Goal: Task Accomplishment & Management: Manage account settings

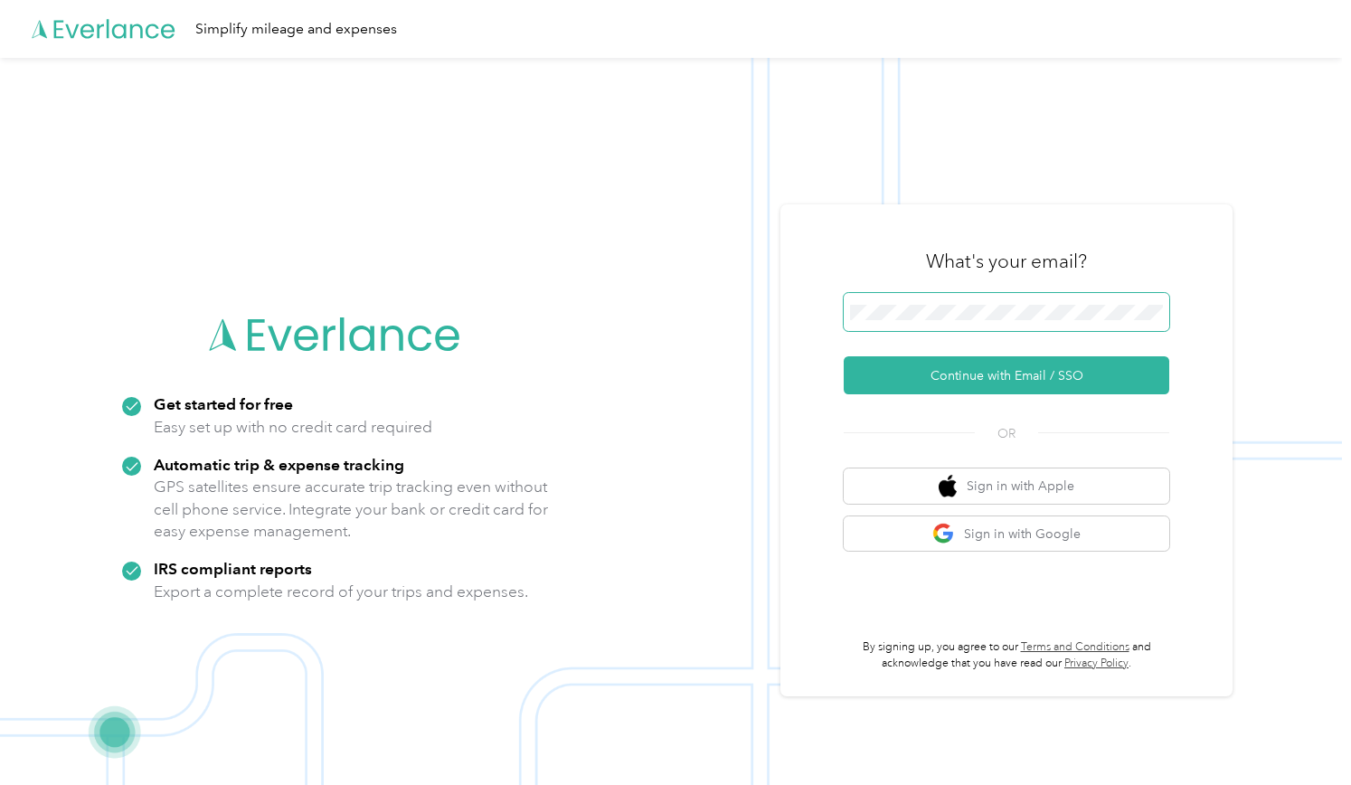
click at [991, 300] on span at bounding box center [1005, 312] width 325 height 38
click at [987, 390] on button "Continue with Email / SSO" at bounding box center [1005, 375] width 325 height 38
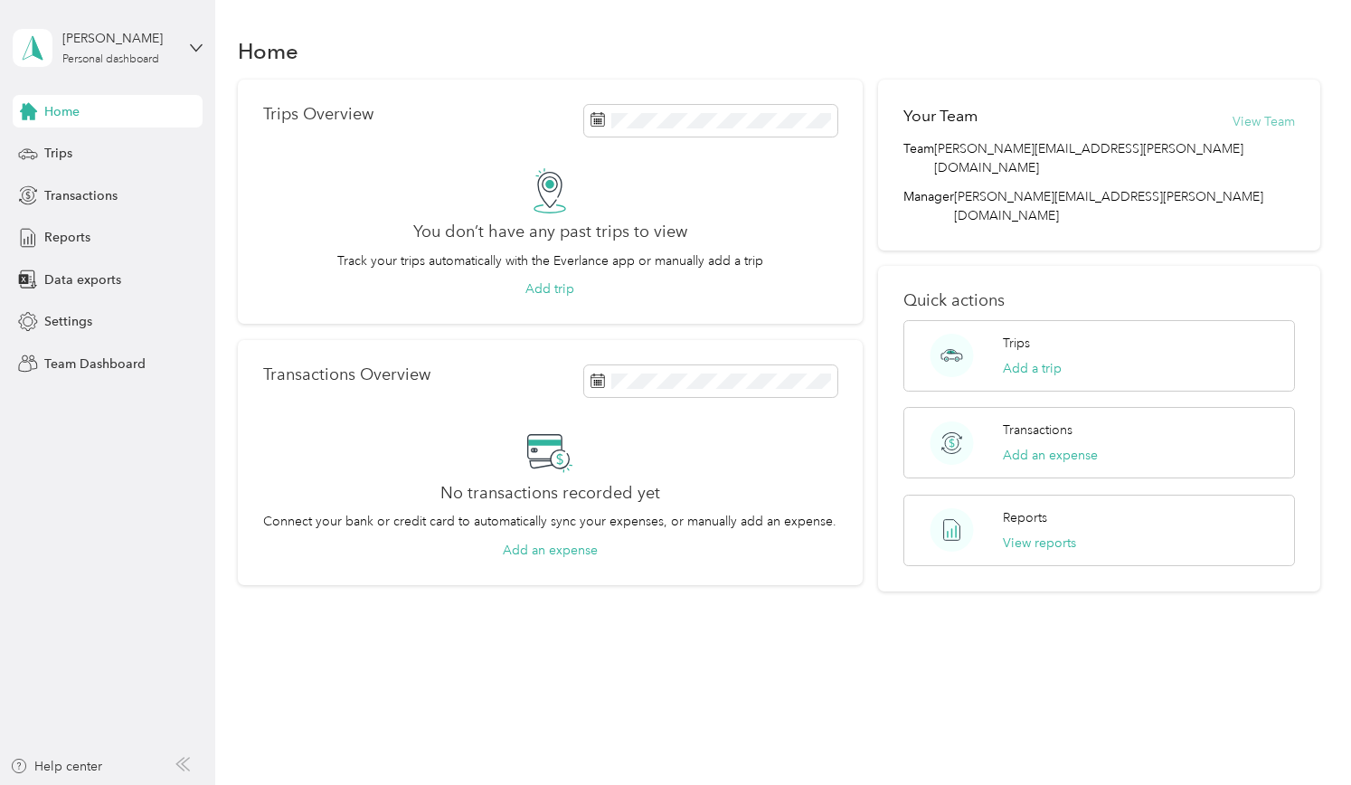
click at [1257, 124] on button "View Team" at bounding box center [1263, 121] width 62 height 19
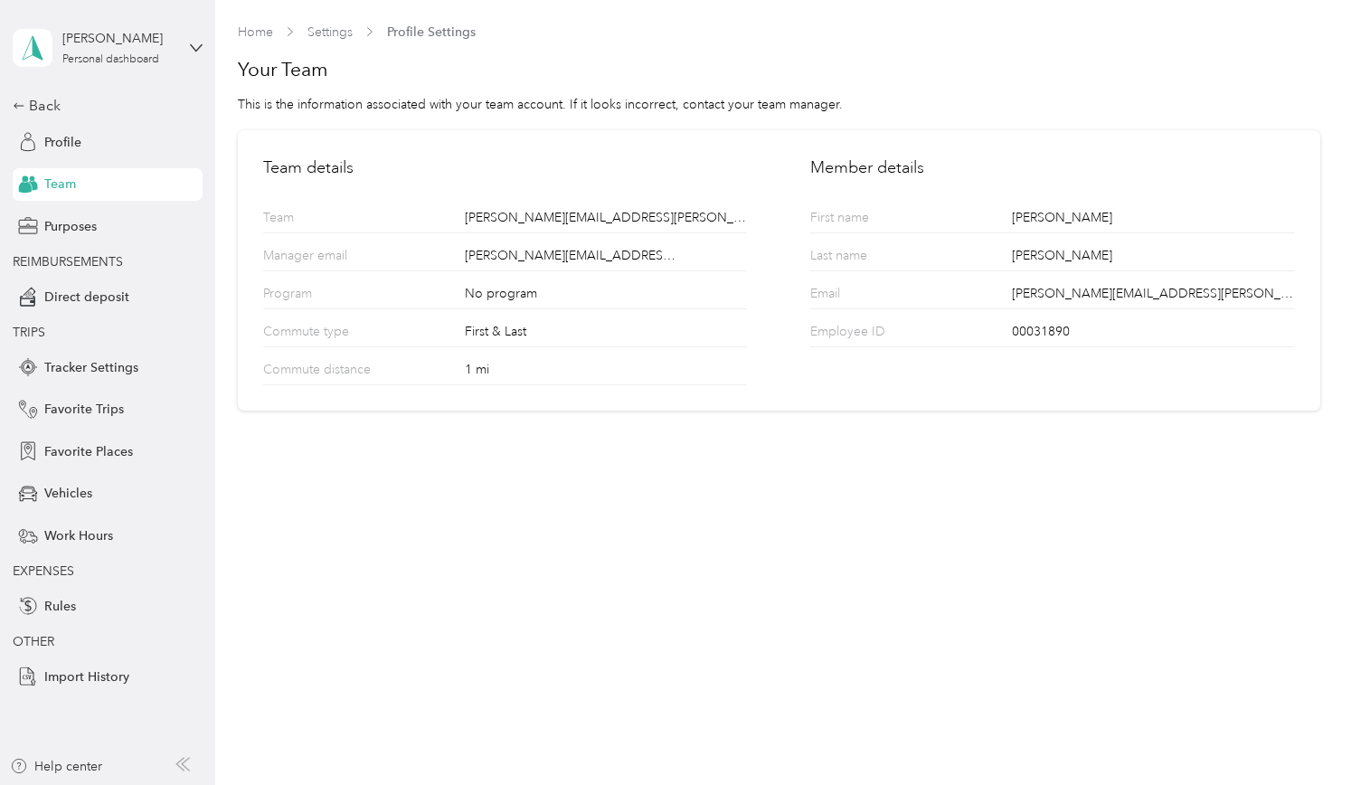
click at [184, 51] on div "Brett Felton Personal dashboard" at bounding box center [108, 47] width 190 height 63
click at [98, 140] on div "Team dashboard" at bounding box center [77, 143] width 97 height 19
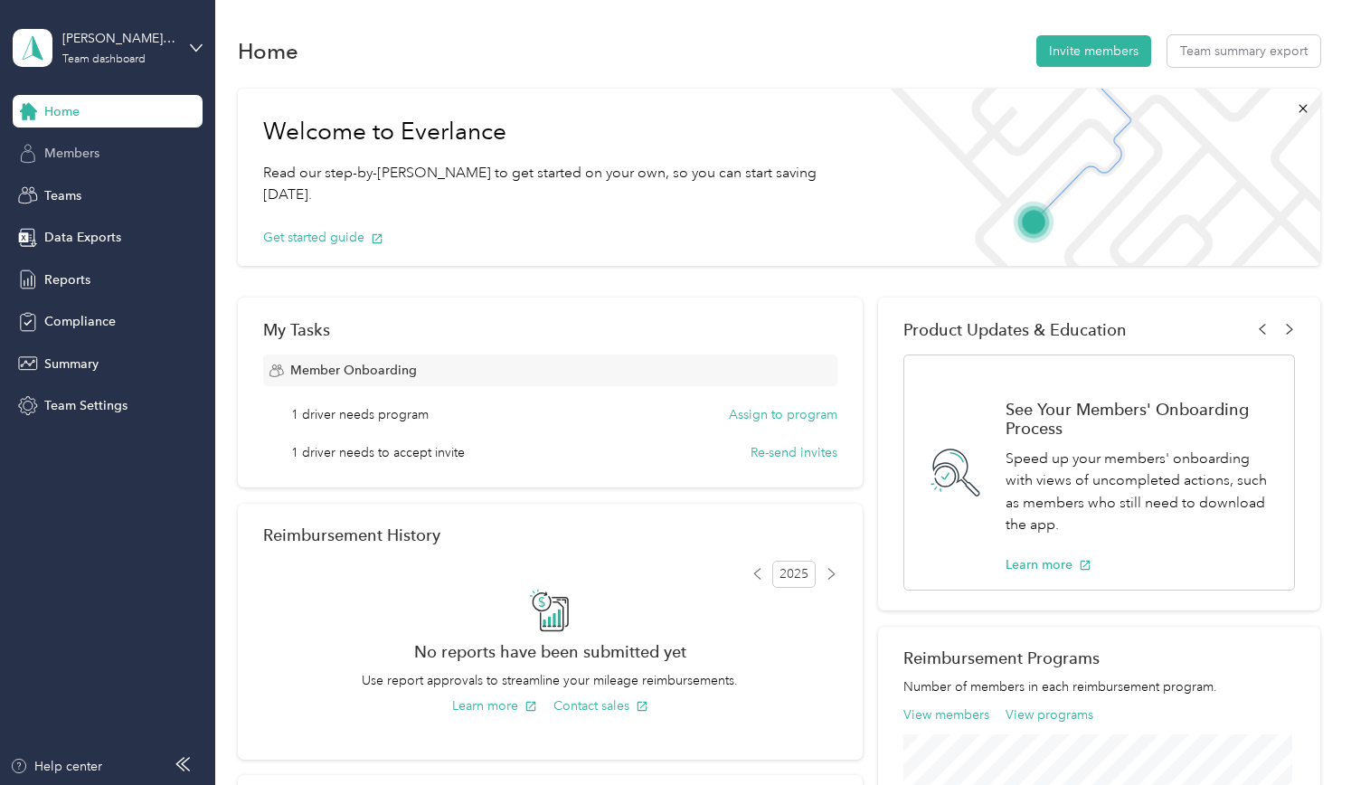
click at [58, 157] on span "Members" at bounding box center [71, 153] width 55 height 19
